Goal: Use online tool/utility: Use online tool/utility

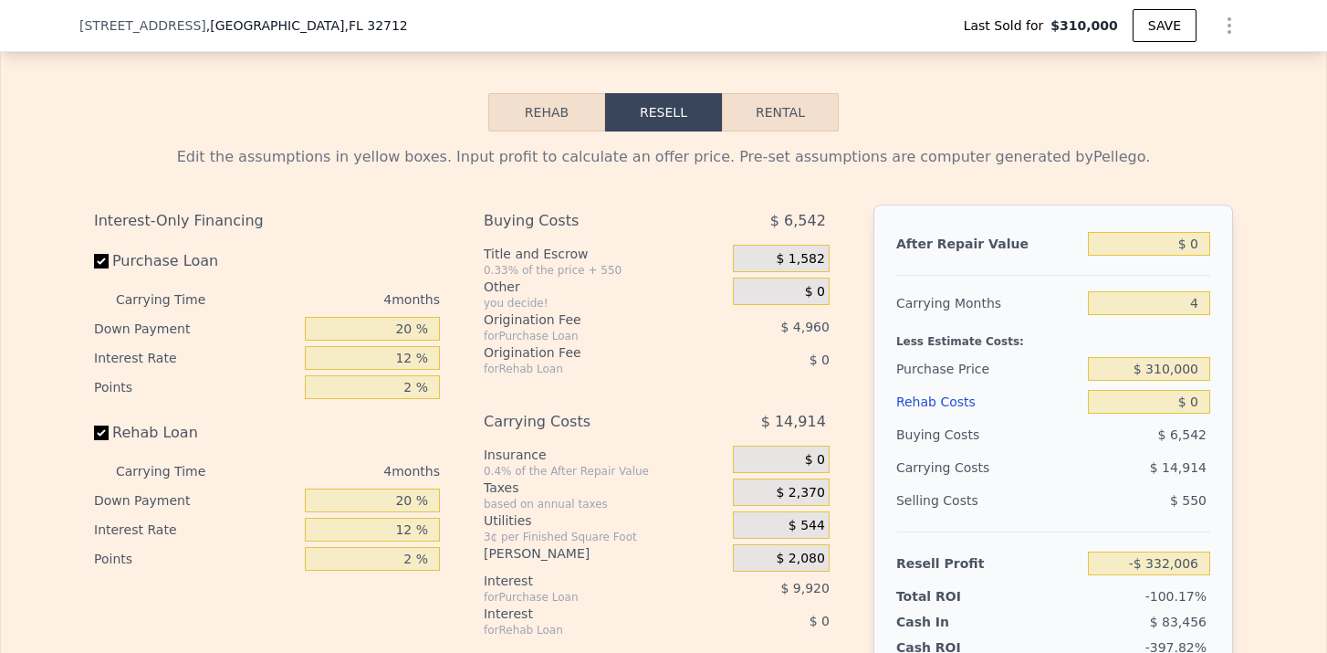
scroll to position [2830, 0]
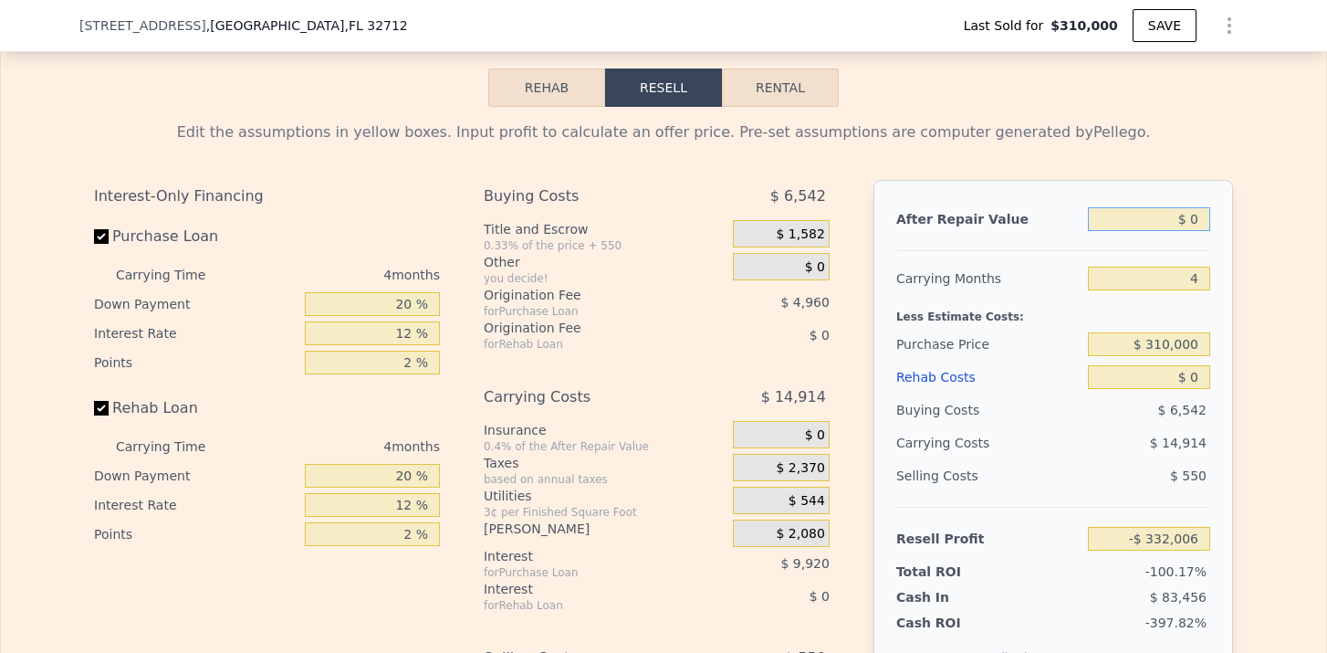
click at [1197, 215] on input "$ 0" at bounding box center [1149, 219] width 122 height 24
type input "$ 30"
type input "-$ 331,978"
type input "$ 305"
type input "-$ 331,720"
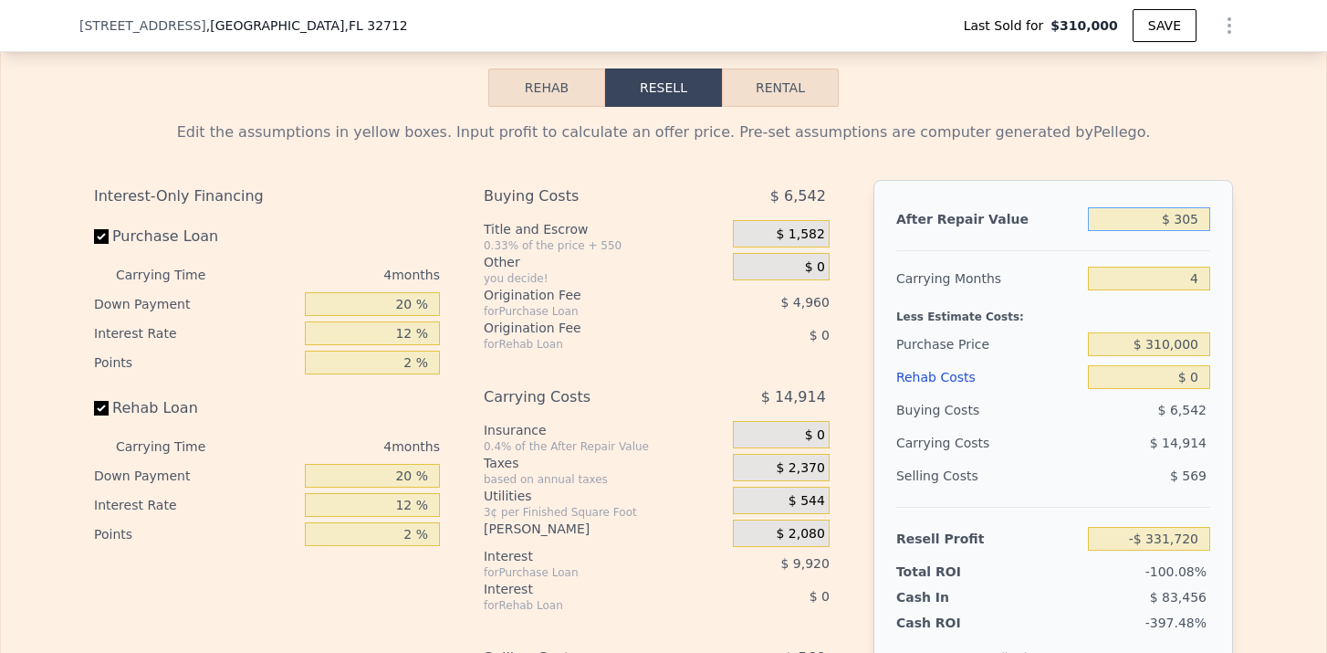
type input "$ 3,050"
type input "-$ 329,143"
type input "$ 305,000"
type input "-$ 45,814"
click at [1206, 280] on input "4" at bounding box center [1149, 279] width 122 height 24
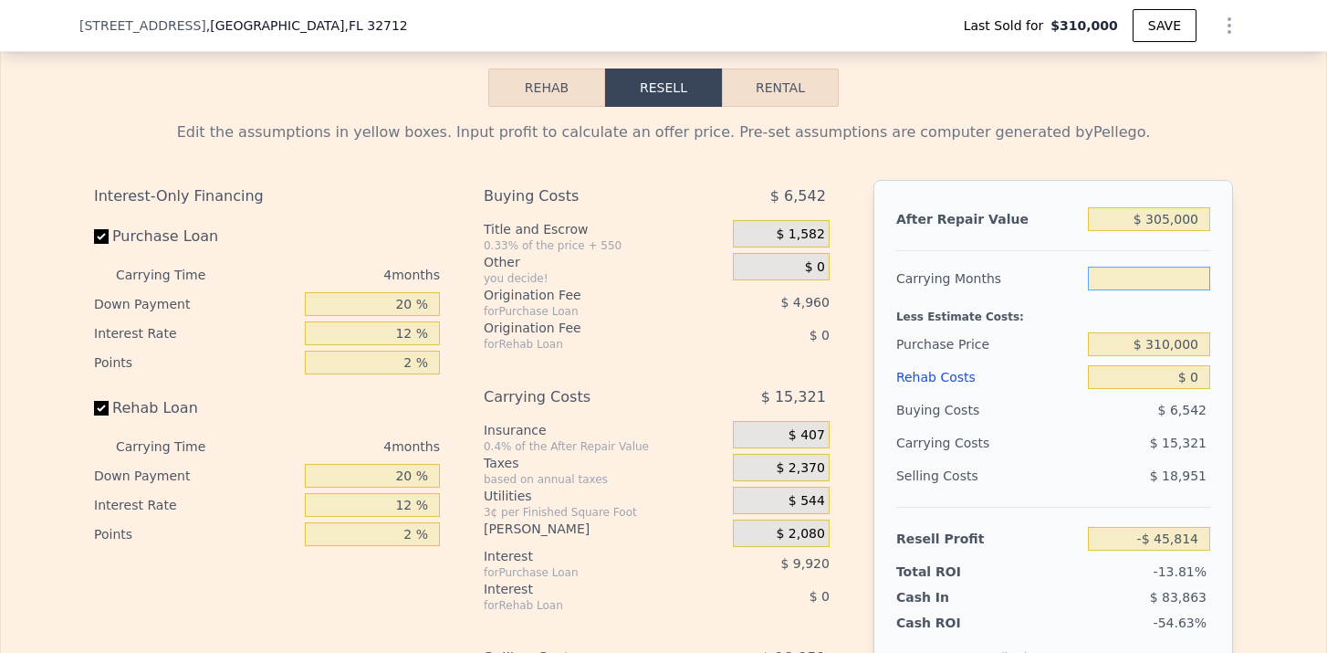
type input "6"
type input "-$ 53,474"
type input "6"
drag, startPoint x: 1147, startPoint y: 220, endPoint x: 1207, endPoint y: 220, distance: 60.3
click at [1207, 220] on input "$ 305,000" at bounding box center [1149, 219] width 122 height 24
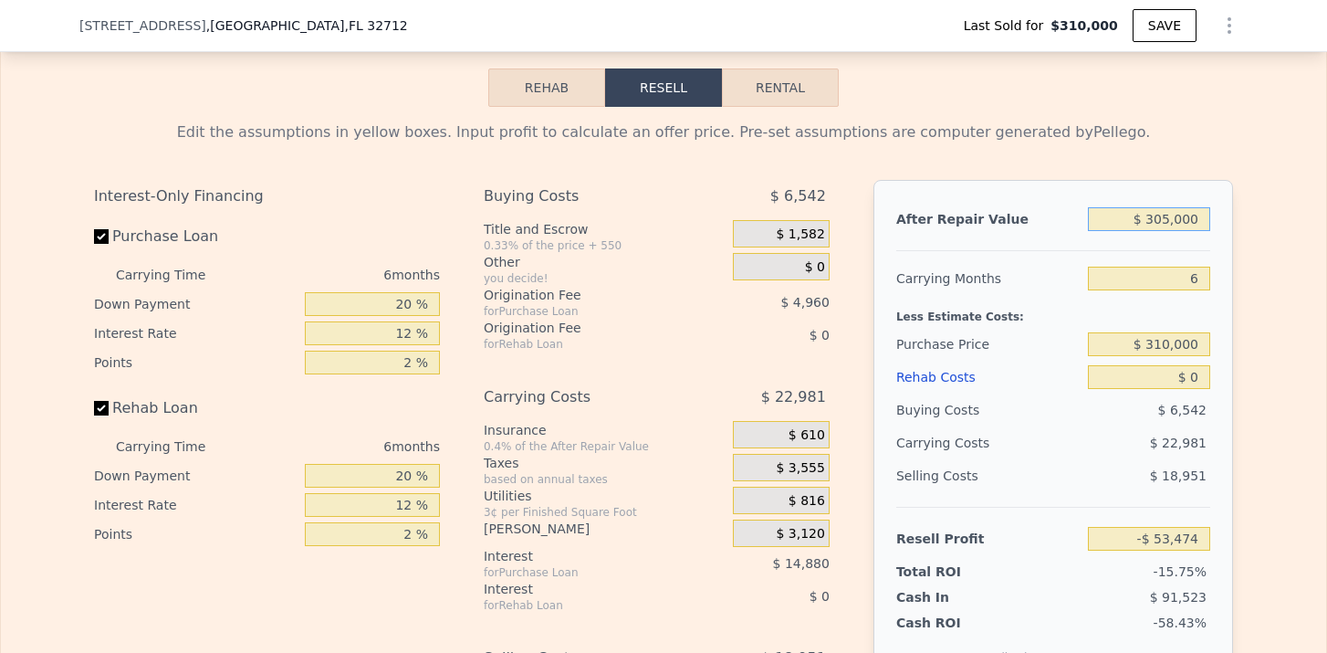
type input "$ 4"
type input "-$ 339,459"
type input "$ 45"
type input "-$ 339,420"
type input "$ 455"
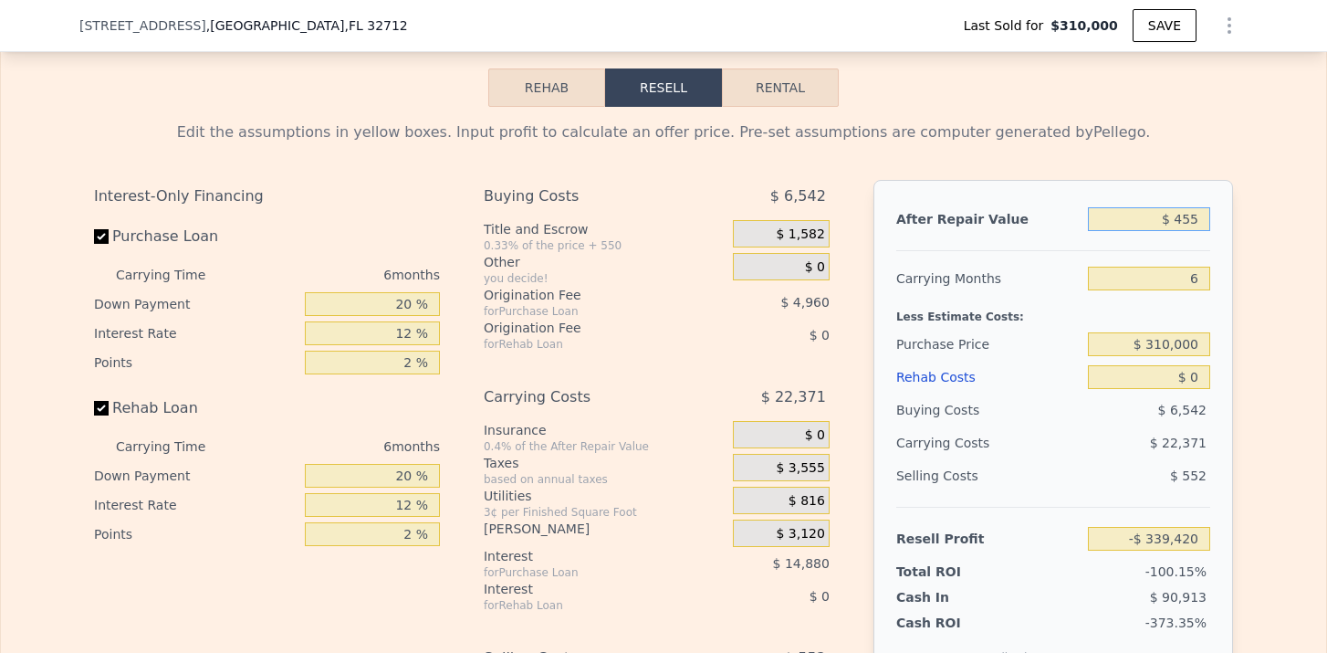
type input "-$ 339,036"
type input "$ 4,550"
type input "-$ 335,197"
type input "$ 455,000"
type input "$ 87,177"
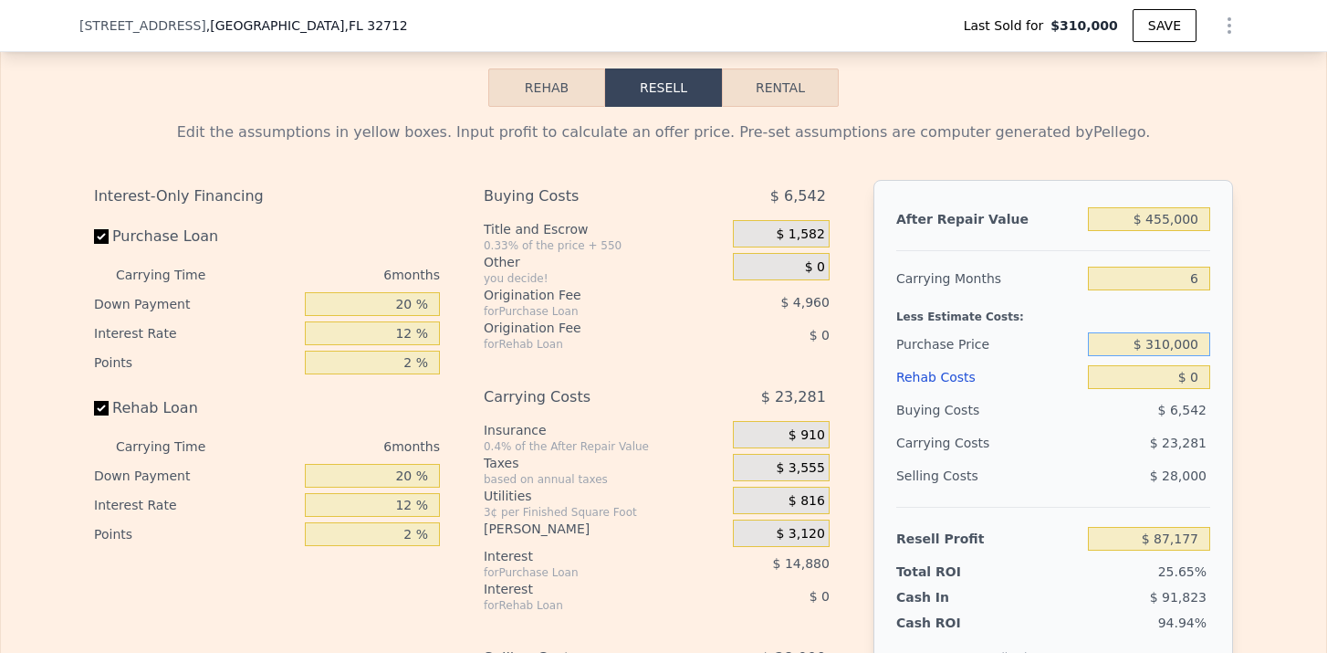
click at [1170, 343] on input "$ 310,000" at bounding box center [1149, 344] width 122 height 24
type input "$ 305,000"
type input "$ 92,513"
click at [1205, 376] on input "$ 0" at bounding box center [1149, 377] width 122 height 24
type input "$ 70"
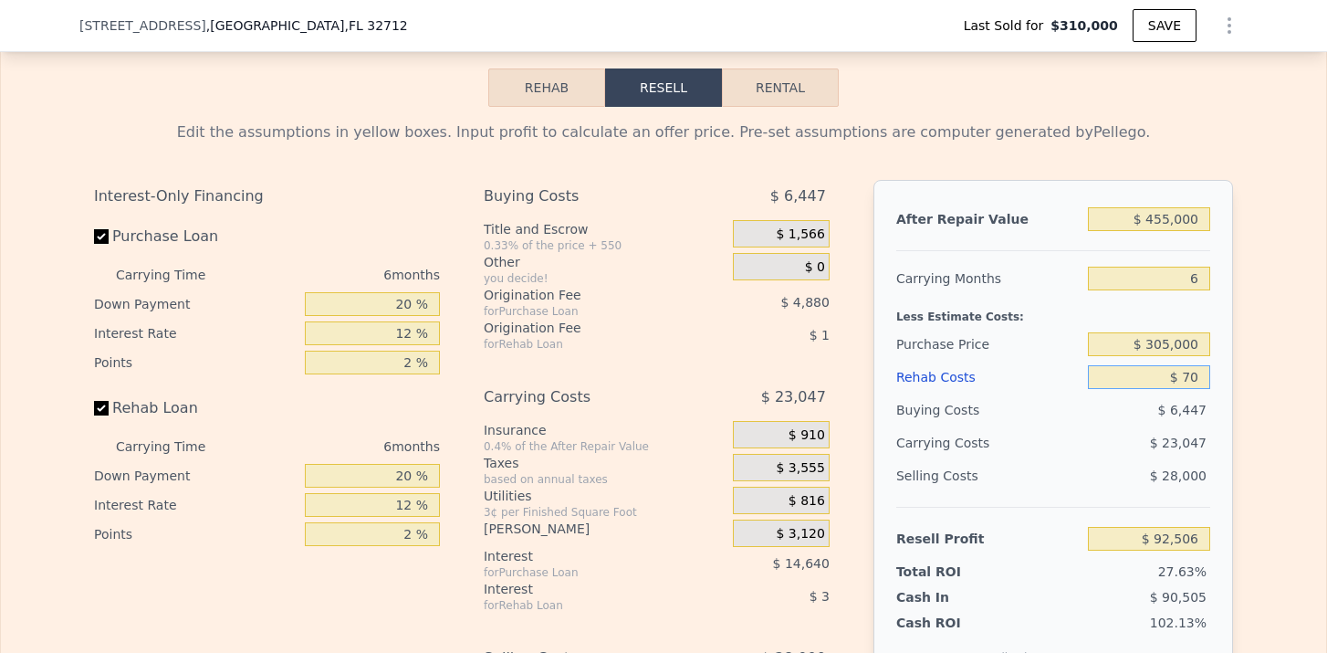
type input "$ 92,436"
type input "$ 700"
type input "$ 91,766"
type input "$ 70,000"
type input "$ 18,033"
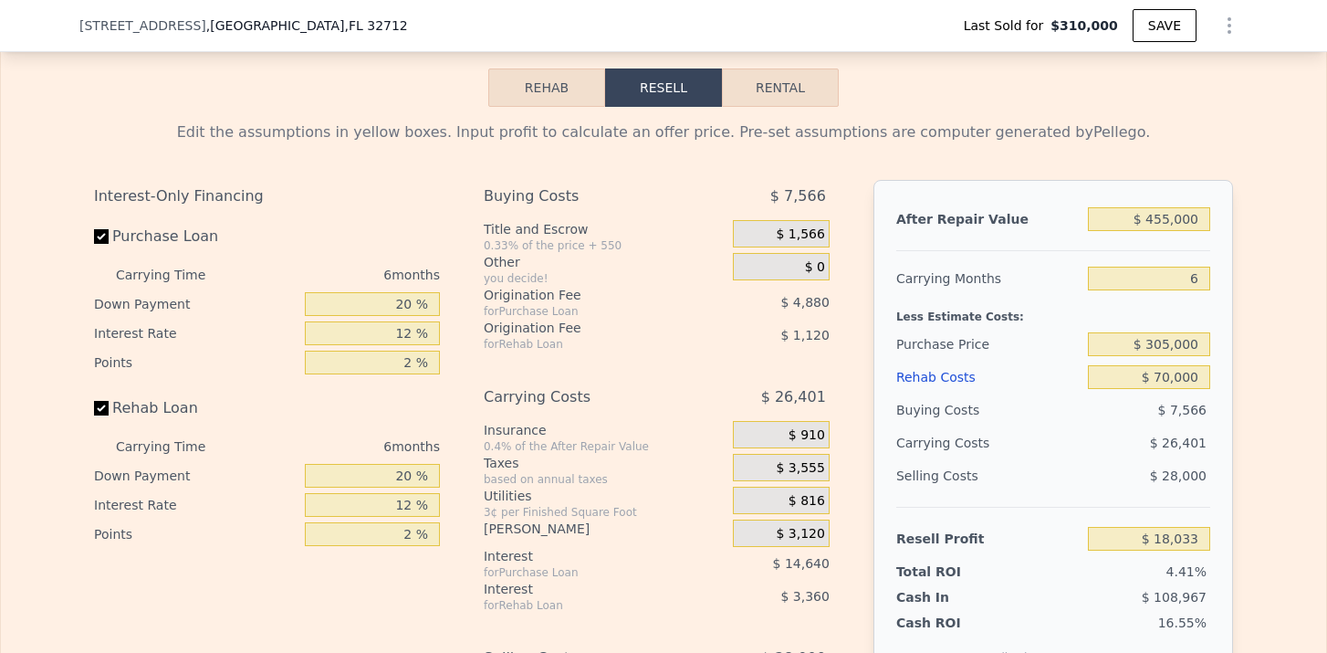
click at [1178, 445] on span "$ 26,401" at bounding box center [1178, 442] width 57 height 15
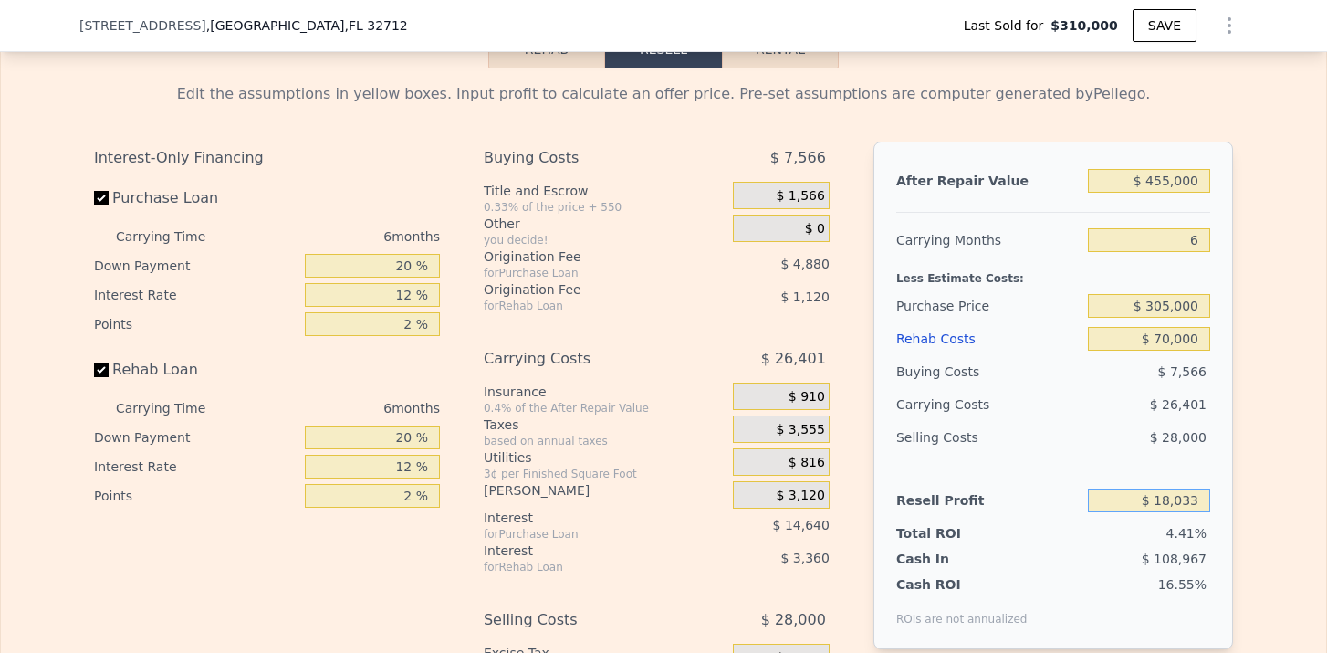
drag, startPoint x: 1159, startPoint y: 494, endPoint x: 1204, endPoint y: 496, distance: 44.8
click at [1204, 496] on input "$ 18,033" at bounding box center [1149, 500] width 122 height 24
click at [1163, 336] on input "$ 70,000" at bounding box center [1149, 339] width 122 height 24
type input "$ 0000"
type input "$ 92,513"
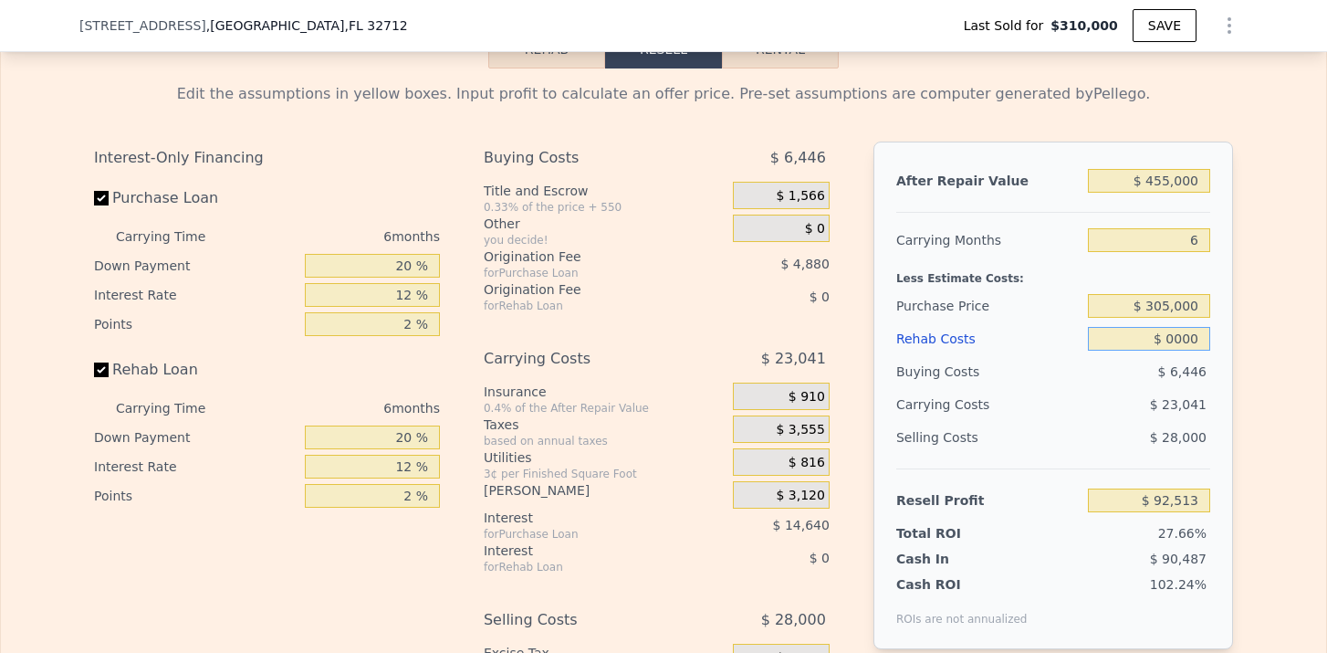
type input "$ 60,000"
type input "$ 28,673"
click at [1239, 350] on div "Edit the assumptions in yellow boxes. Input profit to calculate an offer price.…" at bounding box center [663, 421] width 1169 height 707
click at [1160, 185] on input "$ 455,000" at bounding box center [1149, 181] width 122 height 24
type input "$ 475,000"
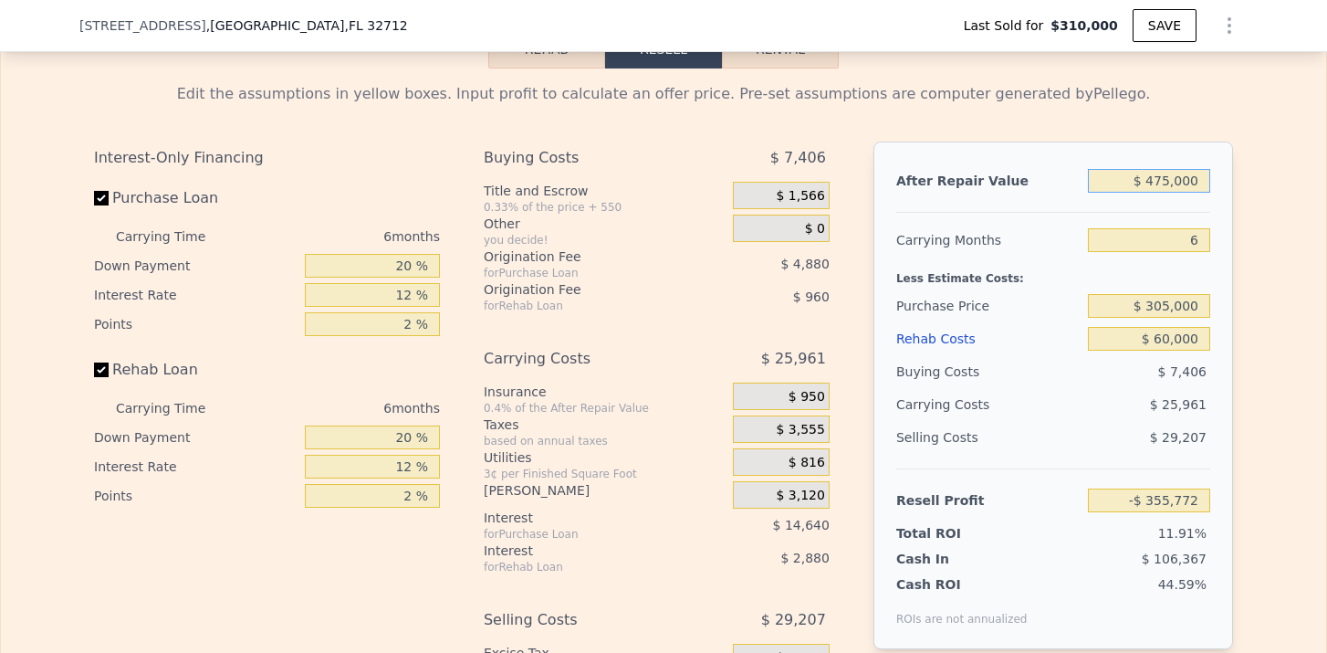
type input "$ 47,426"
type input "$ 47,000"
type input "-$ 353,897"
type input "$ 470,000"
type input "$ 42,738"
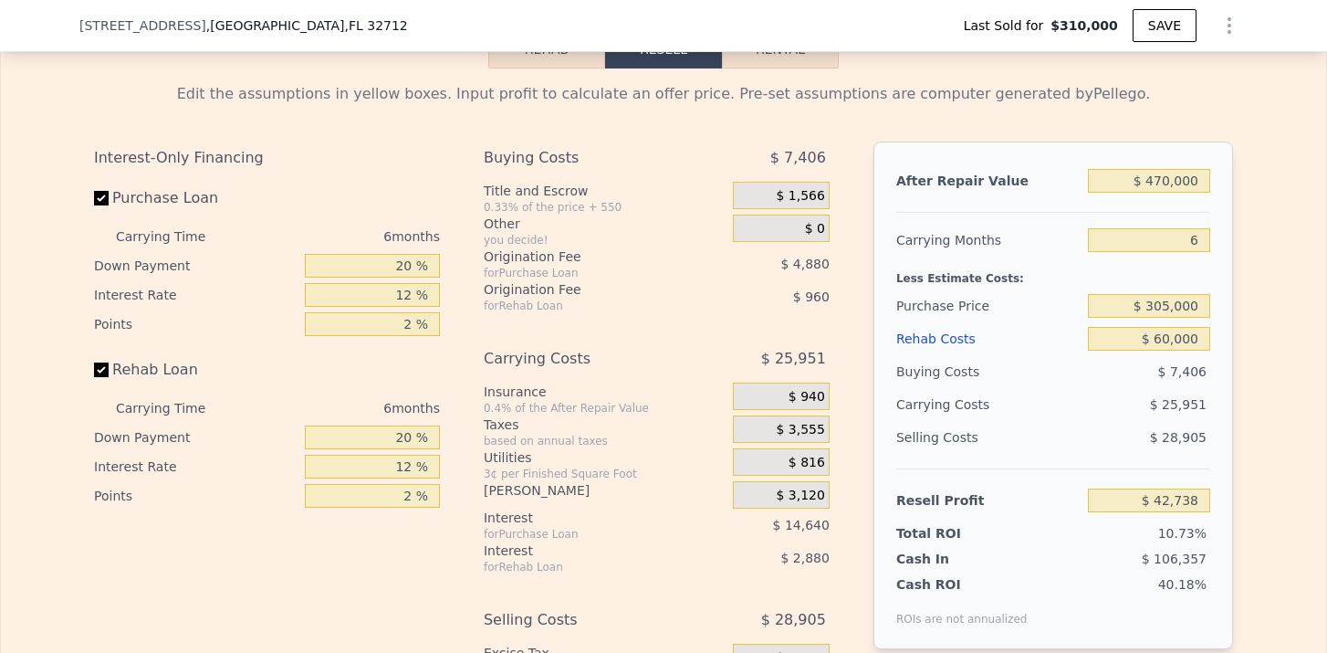
click at [1238, 240] on div "Edit the assumptions in yellow boxes. Input profit to calculate an offer price.…" at bounding box center [663, 421] width 1169 height 707
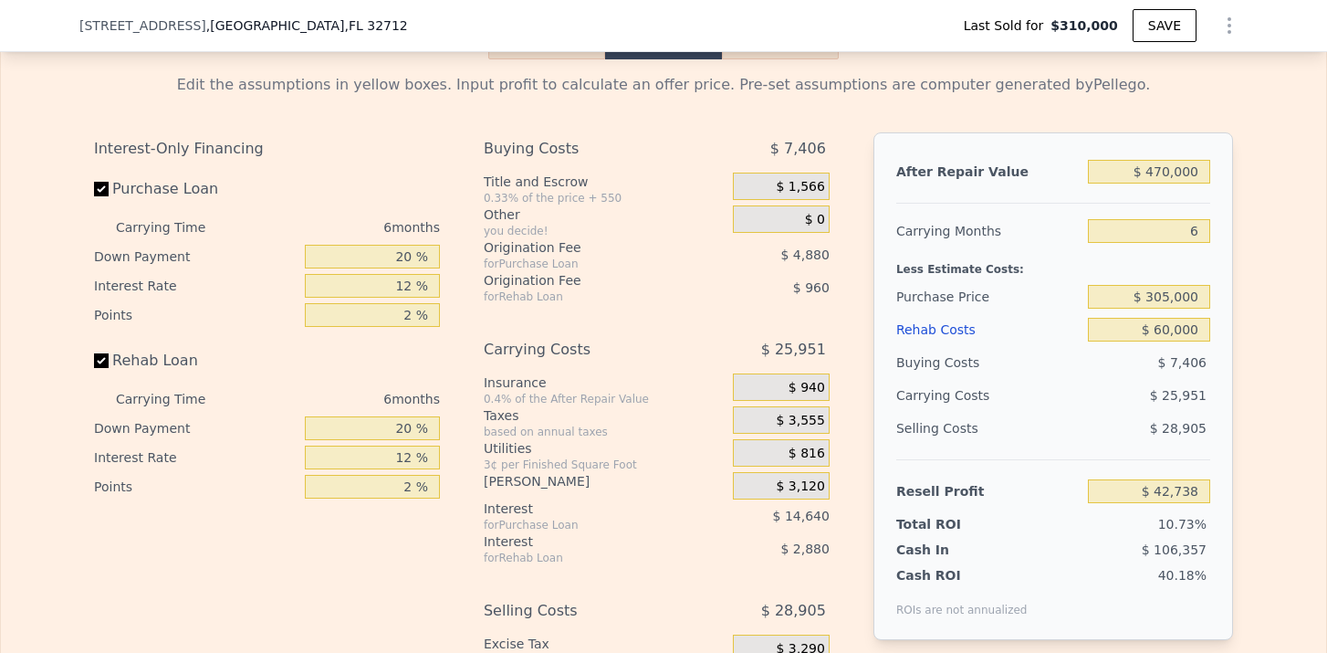
scroll to position [2880, 0]
type input "$ 448,000"
type input "4"
type input "$ 0"
type input "$ 88,369"
